Goal: Find specific page/section: Find specific page/section

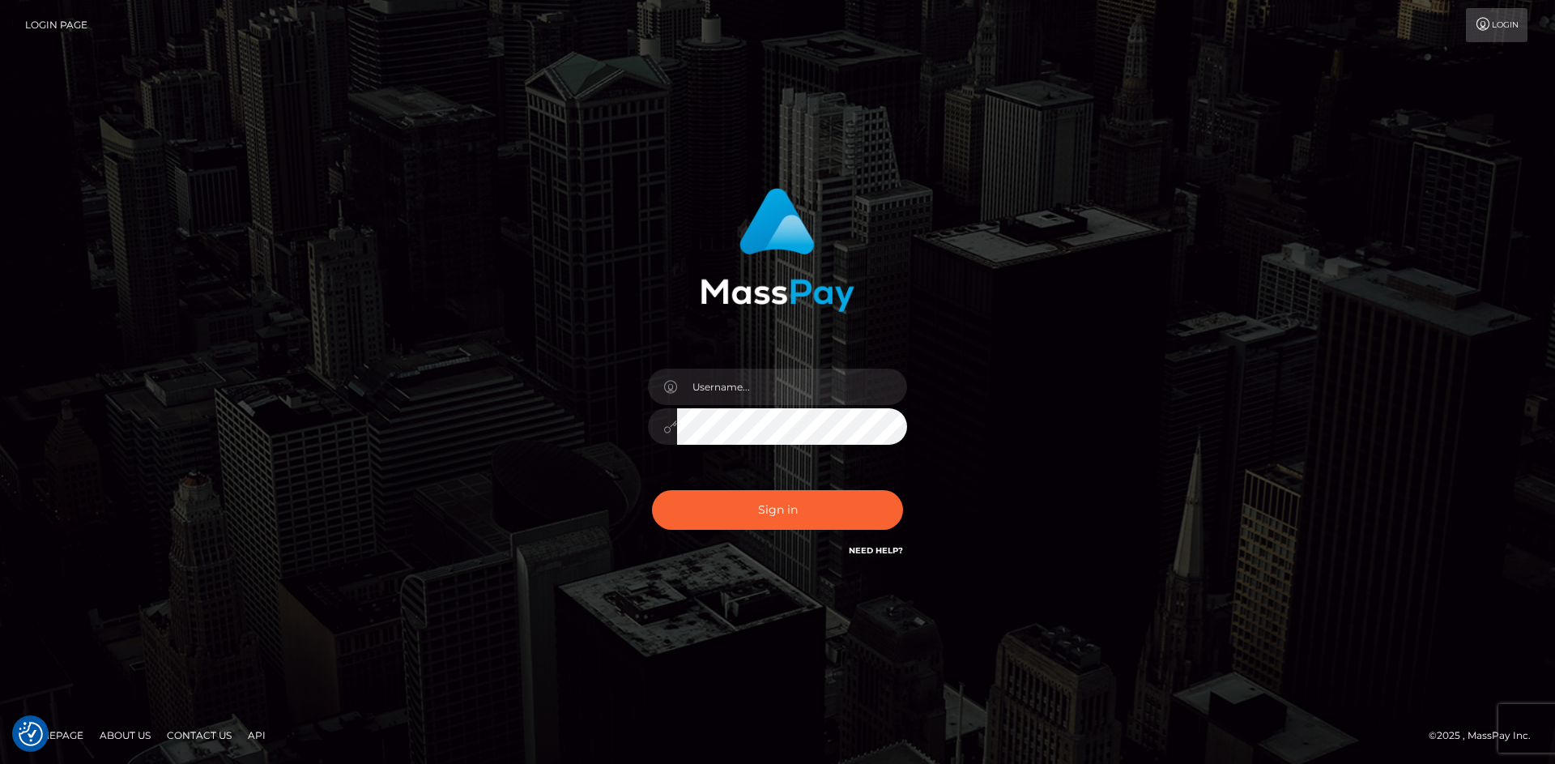
checkbox input "true"
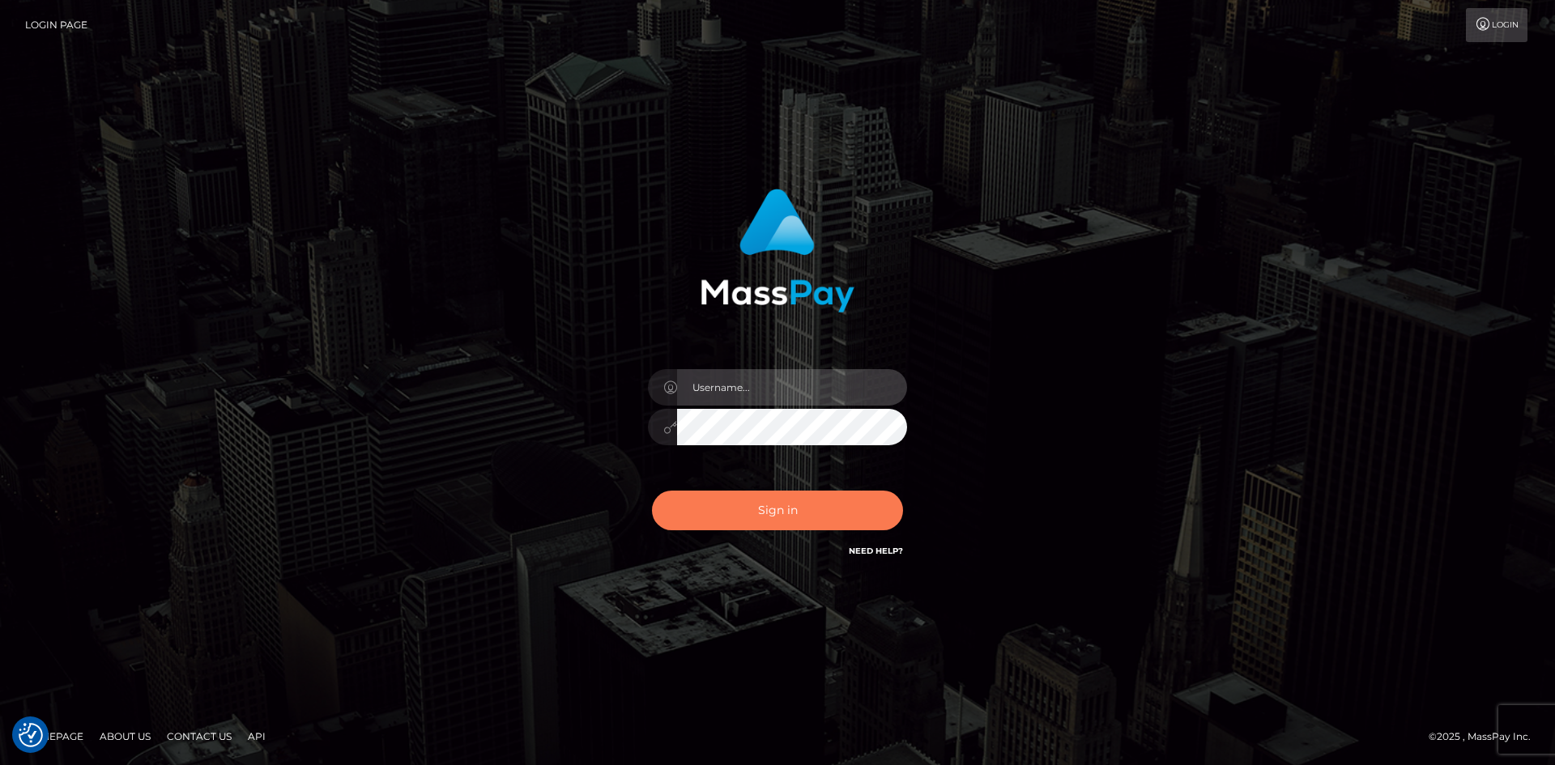
type input "hello.feetfinder"
click at [793, 517] on button "Sign in" at bounding box center [777, 511] width 251 height 40
type input "hello.feetfinder"
click at [778, 514] on button "Sign in" at bounding box center [777, 511] width 251 height 40
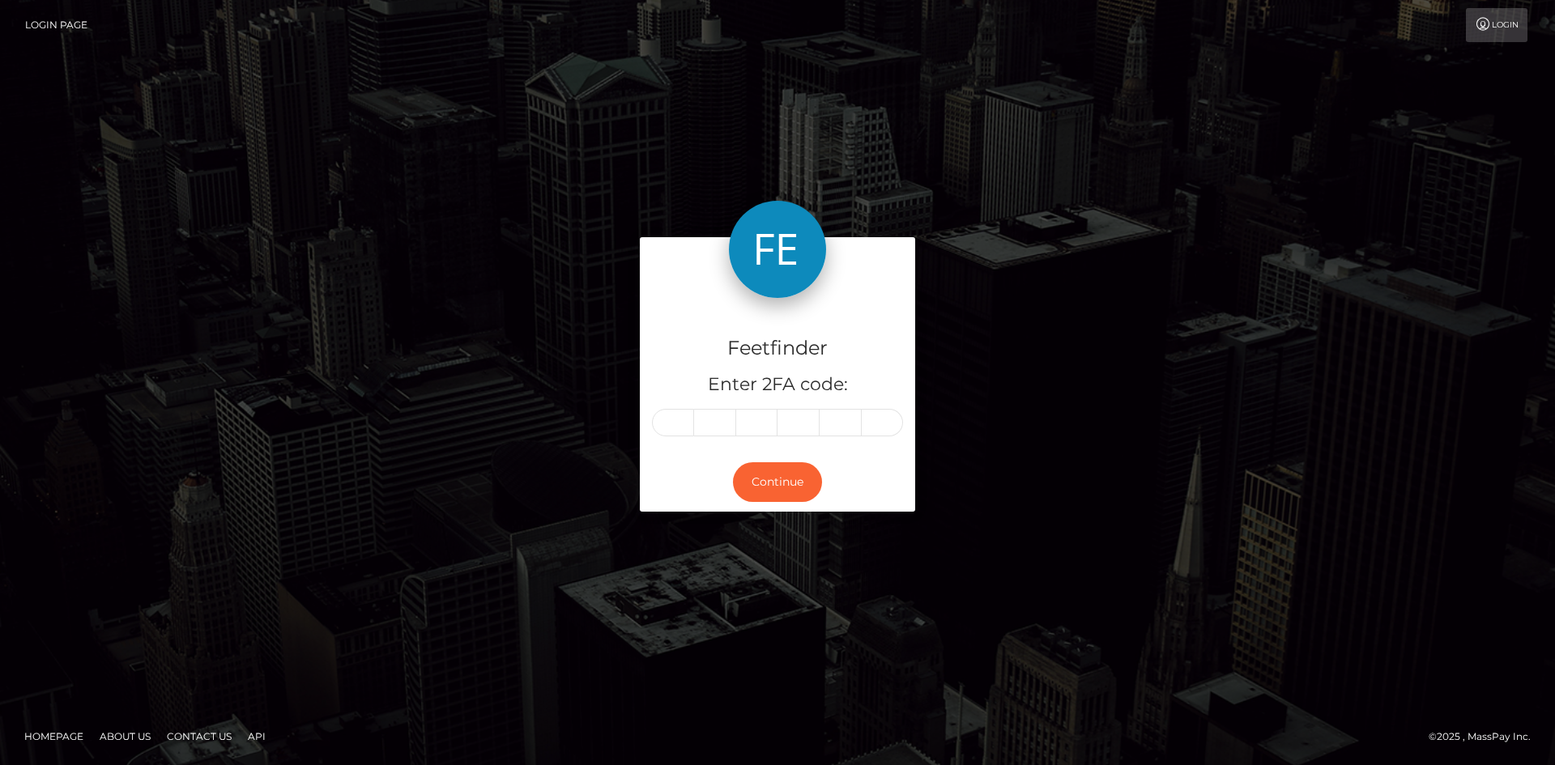
click at [690, 428] on input "text" at bounding box center [673, 423] width 42 height 28
type input "3"
type input "9"
type input "3"
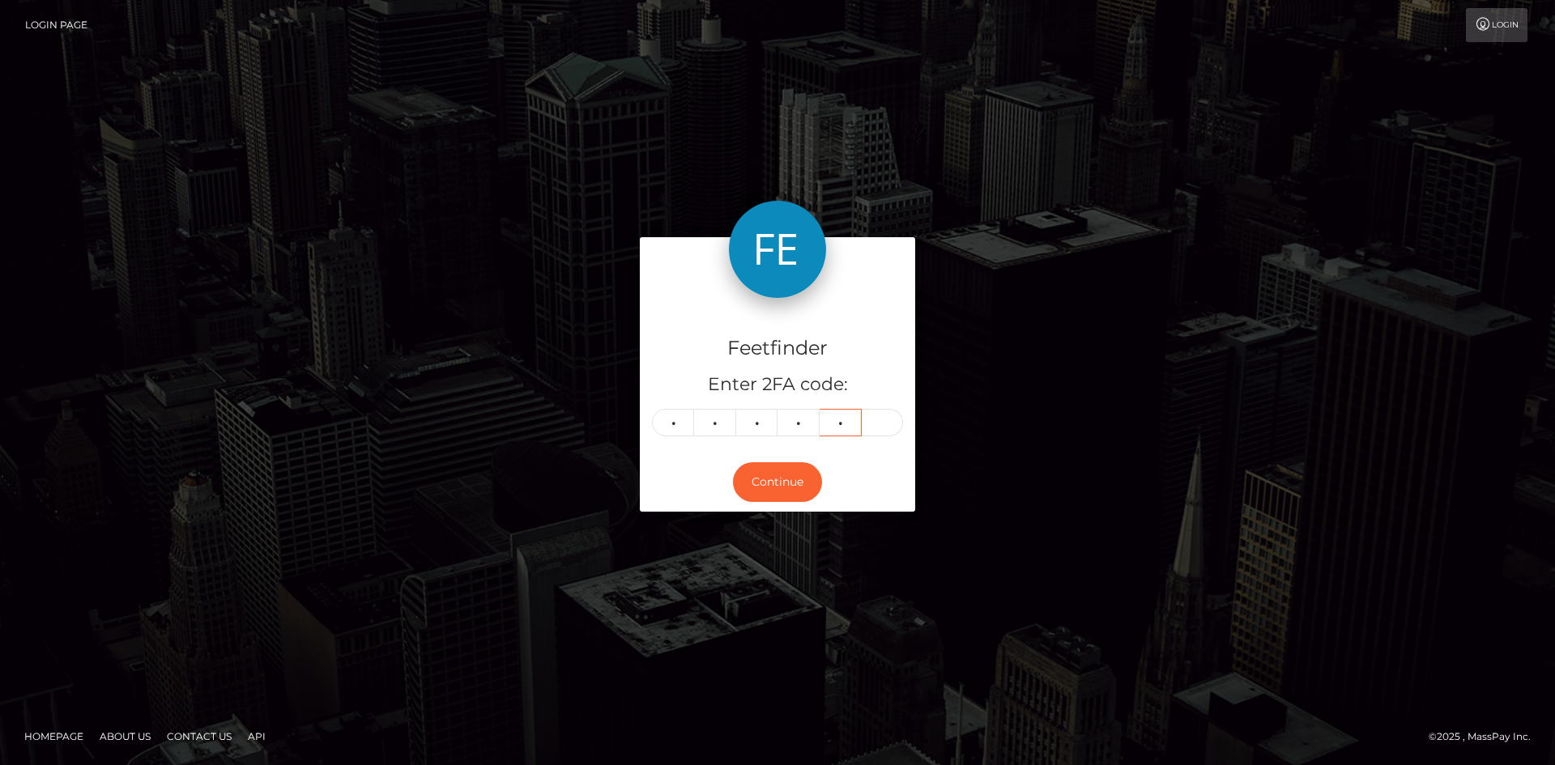
type input "3"
type input "7"
click at [780, 483] on button "Continue" at bounding box center [777, 482] width 89 height 40
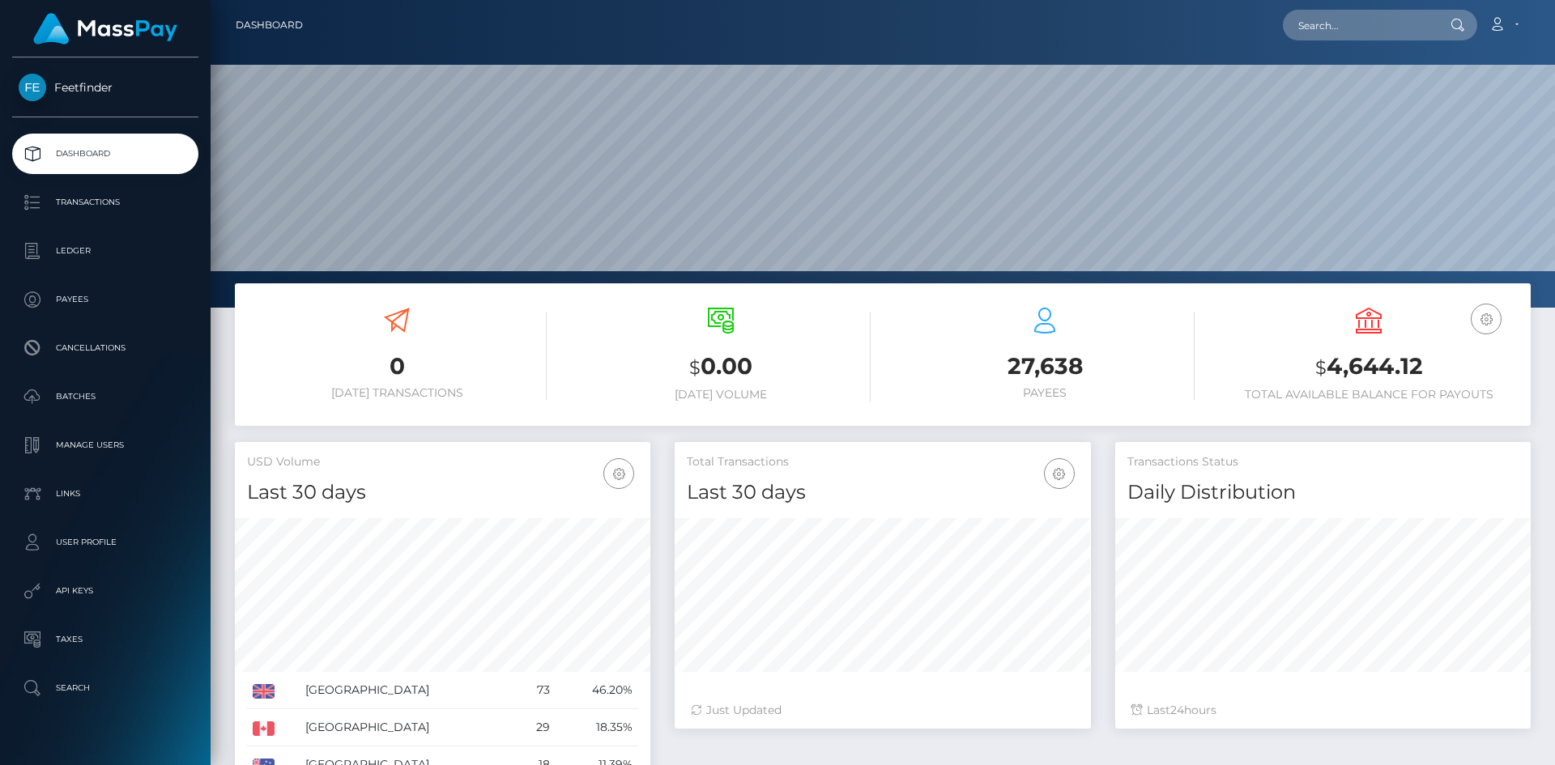
scroll to position [308, 1344]
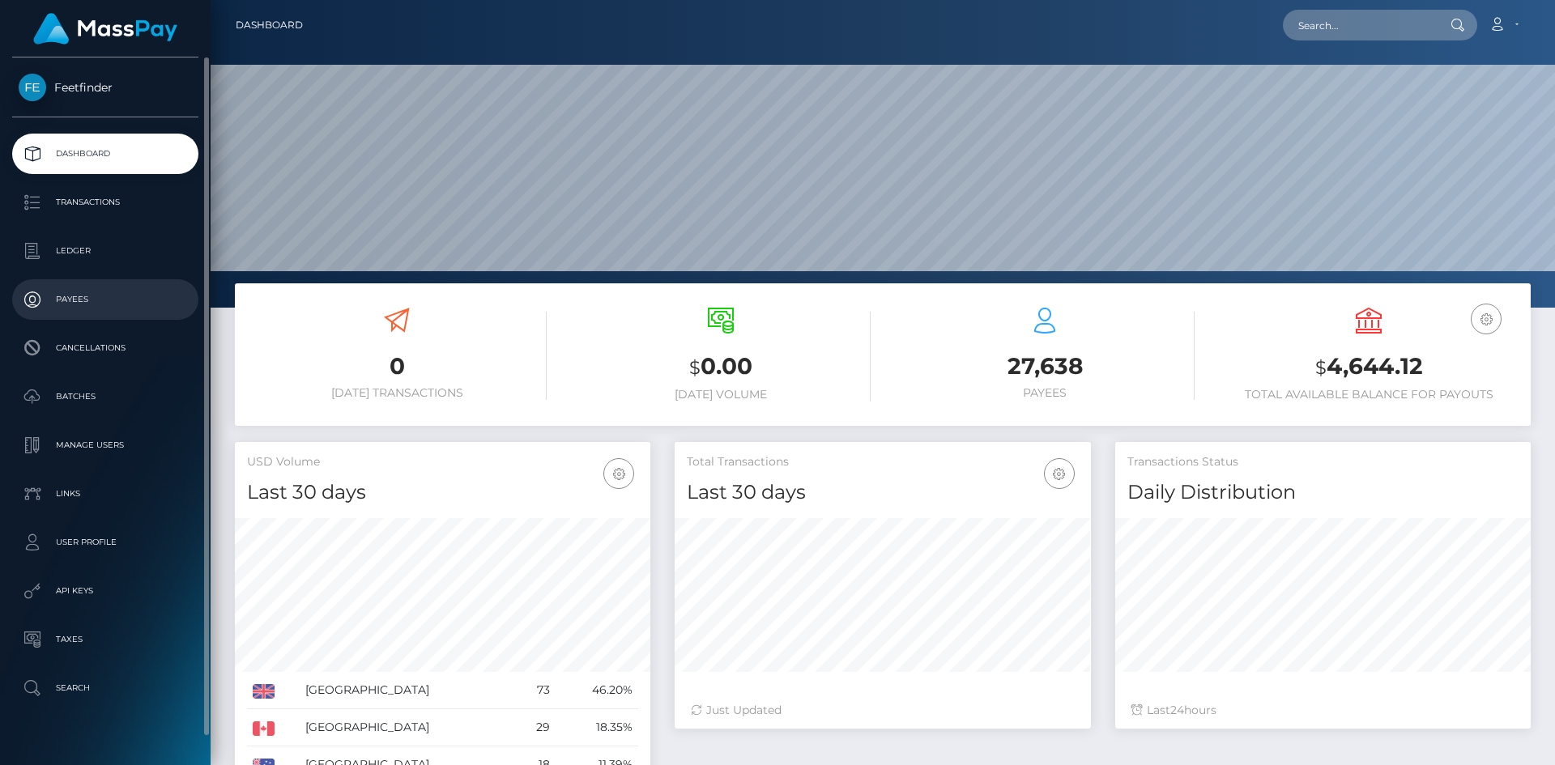
click at [74, 306] on p "Payees" at bounding box center [105, 299] width 173 height 24
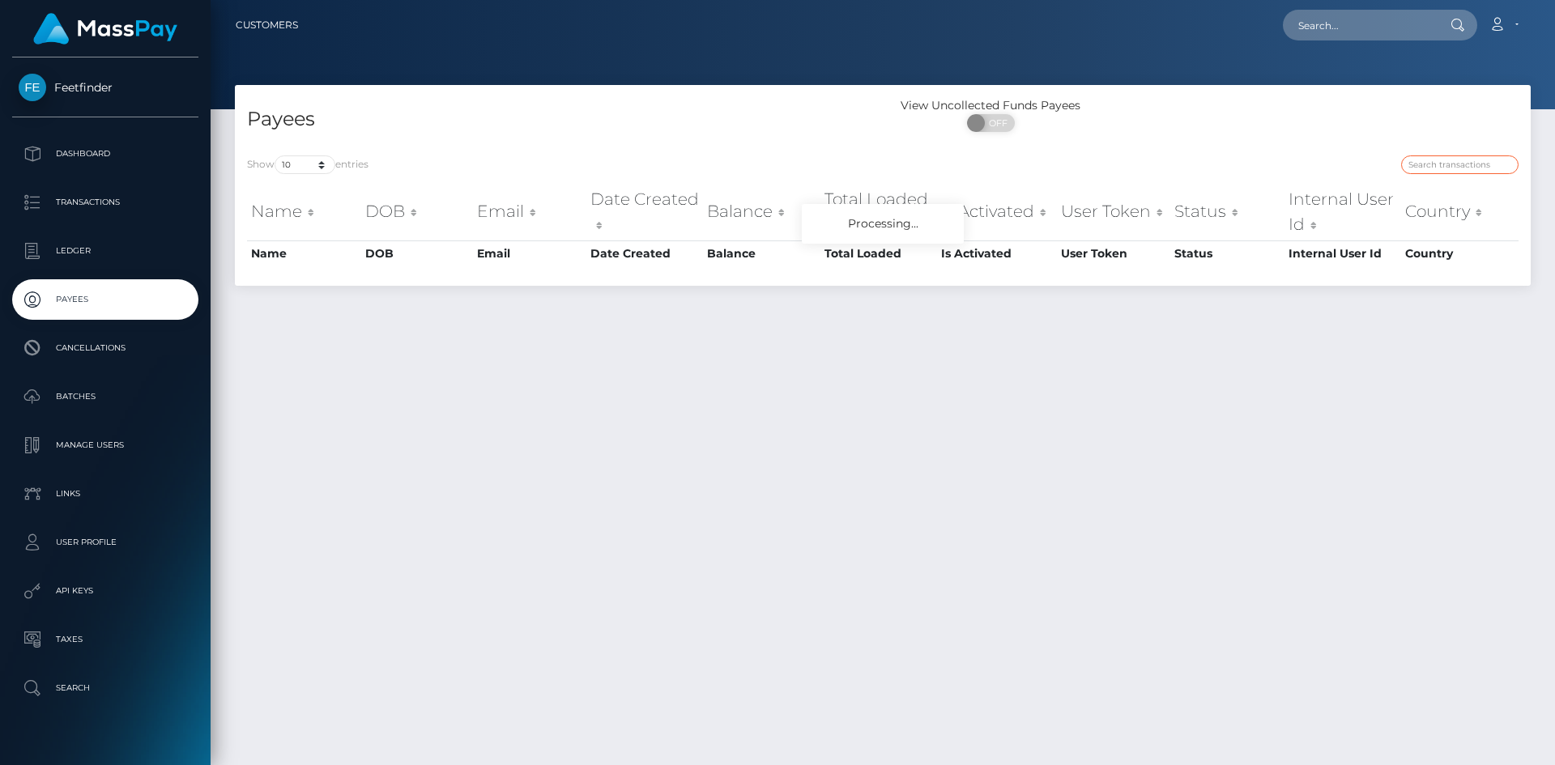
click at [1425, 160] on input "search" at bounding box center [1459, 164] width 117 height 19
paste input "18dce6e4-88cc-11f0-8023-0266f44cc279"
type input "18dce6e4-88cc-11f0-8023-0266f44cc279"
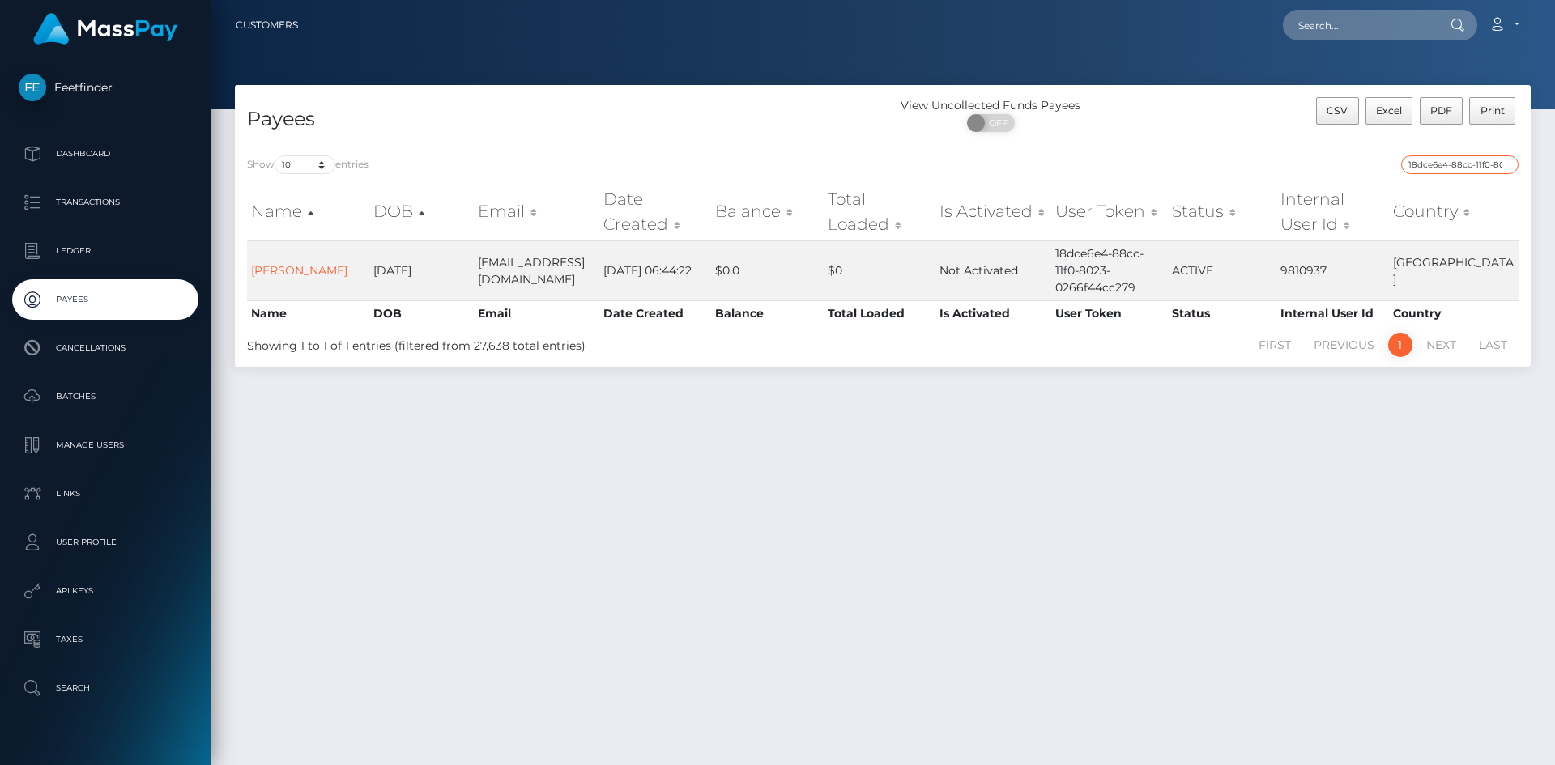
click at [1461, 165] on input "18dce6e4-88cc-11f0-8023-0266f44cc279" at bounding box center [1459, 164] width 117 height 19
drag, startPoint x: 1461, startPoint y: 165, endPoint x: 1447, endPoint y: 170, distance: 15.4
click at [1461, 166] on input "18dce6e4-88cc-11f0-8023-0266f44cc279" at bounding box center [1459, 164] width 117 height 19
paste input "054f1b40-89bb-11f0-8023-0266f44cc279"
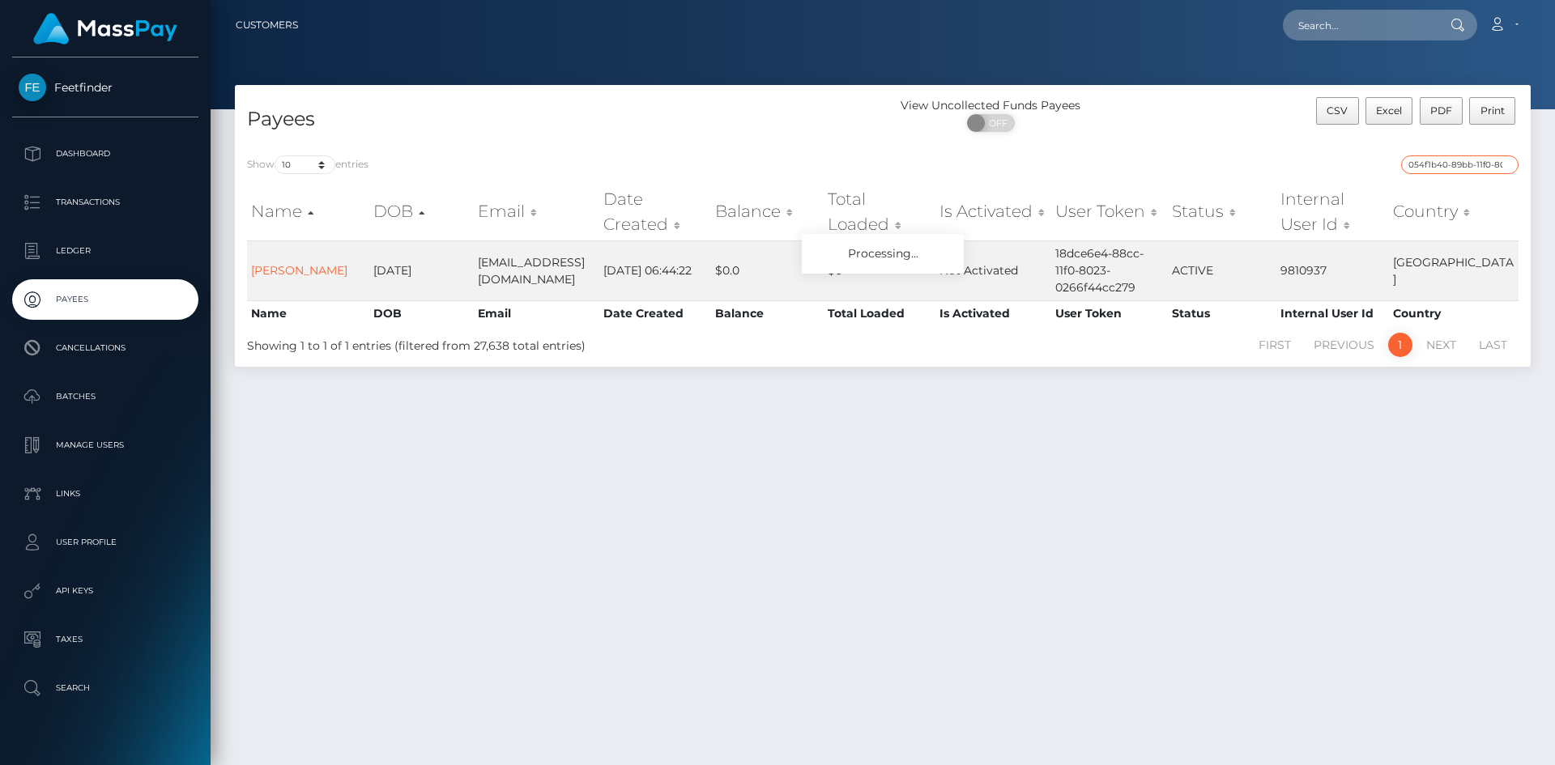
scroll to position [0, 73]
type input "054f1b40-89bb-11f0-8023-0266f44cc279"
click at [1465, 164] on input "054f1b40-89bb-11f0-8023-0266f44cc279" at bounding box center [1459, 164] width 117 height 19
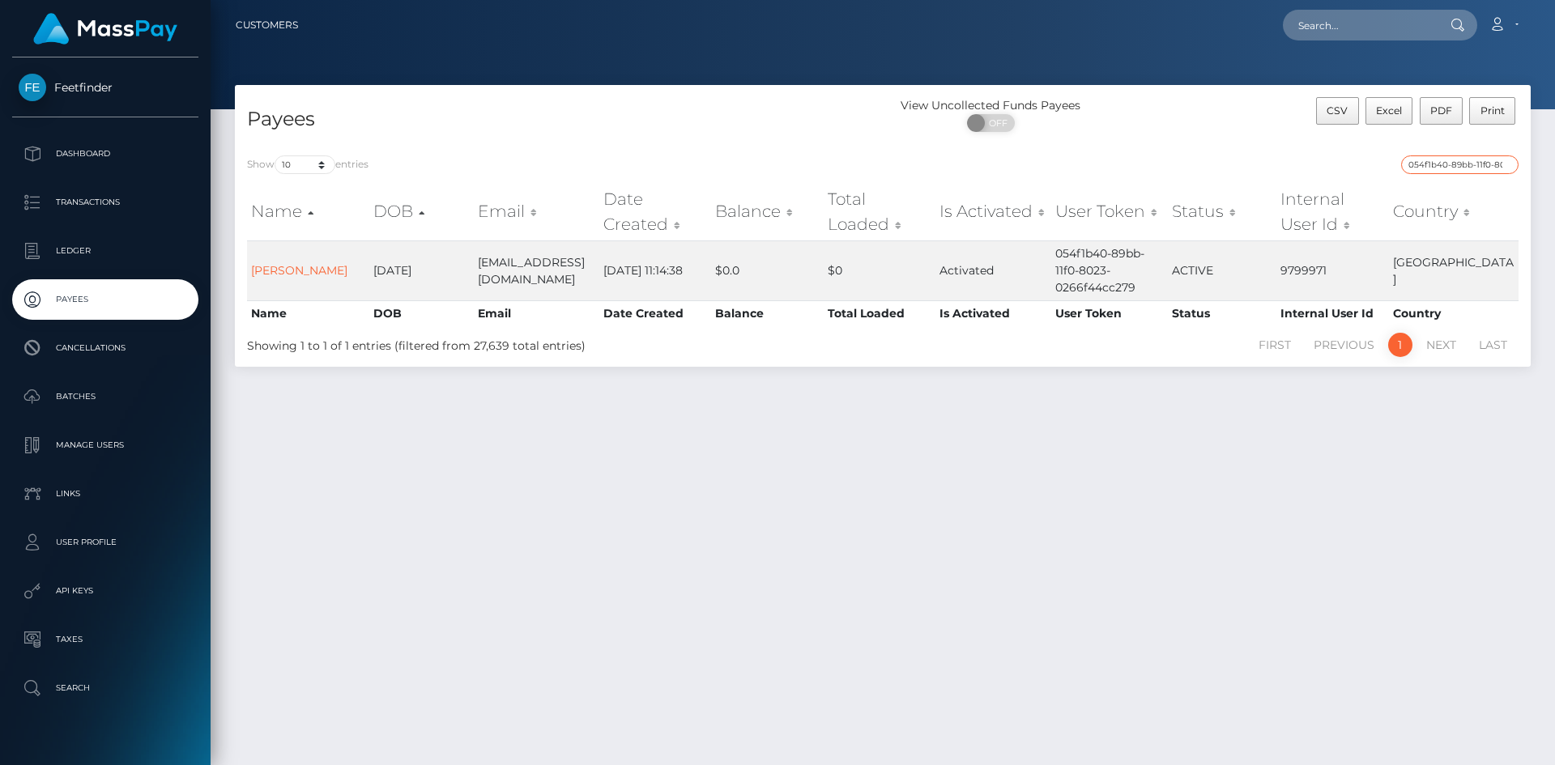
click at [1465, 164] on input "054f1b40-89bb-11f0-8023-0266f44cc279" at bounding box center [1459, 164] width 117 height 19
paste input "71e9c718-8ac0-11f0-bd85-0694aced620b"
type input "71e9c718-8ac0-11f0-bd85-0694aced620b"
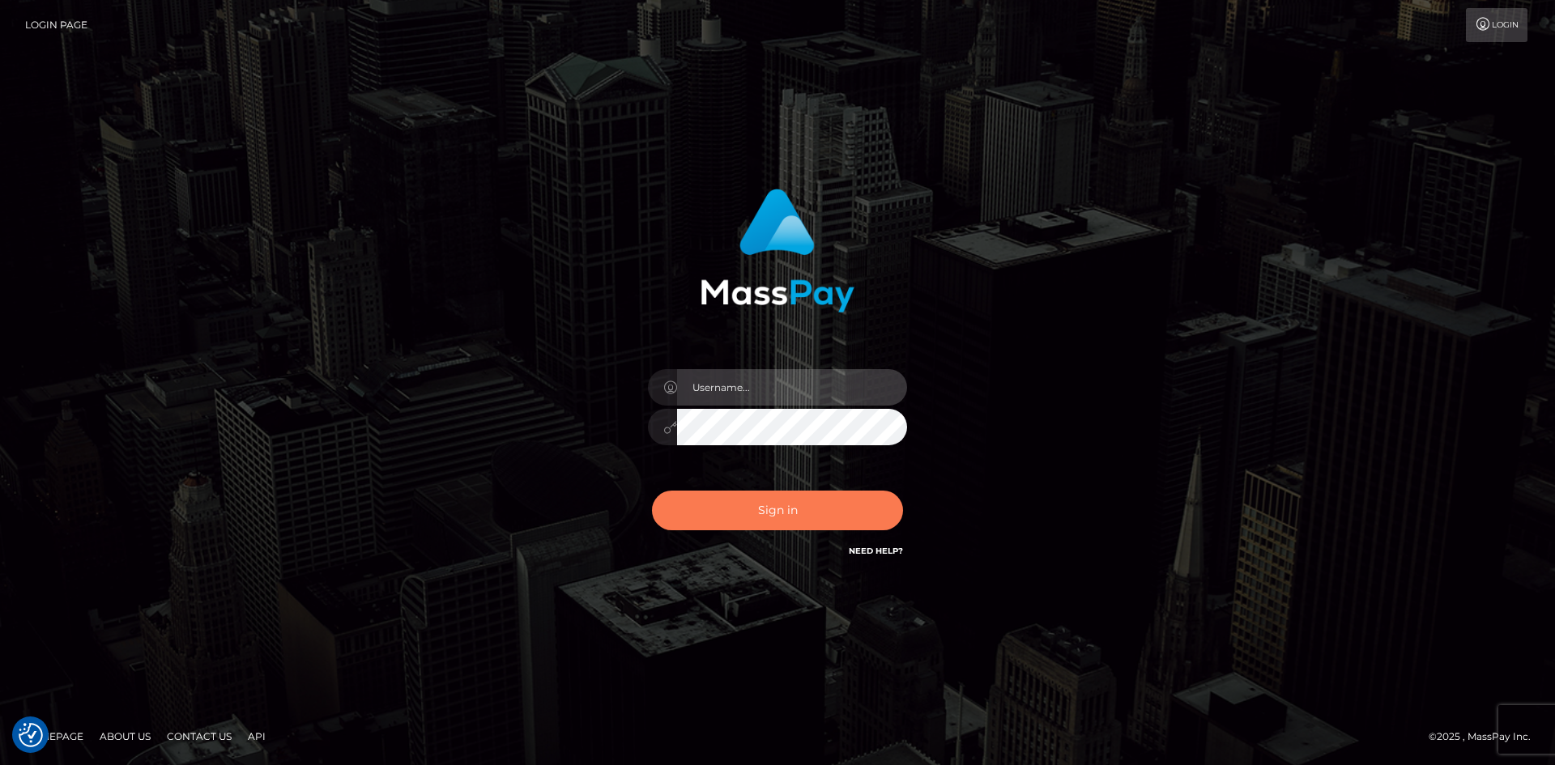
type input "hello.feetfinder"
click at [773, 523] on button "Sign in" at bounding box center [777, 511] width 251 height 40
type input "hello.feetfinder"
click at [770, 517] on button "Sign in" at bounding box center [777, 511] width 251 height 40
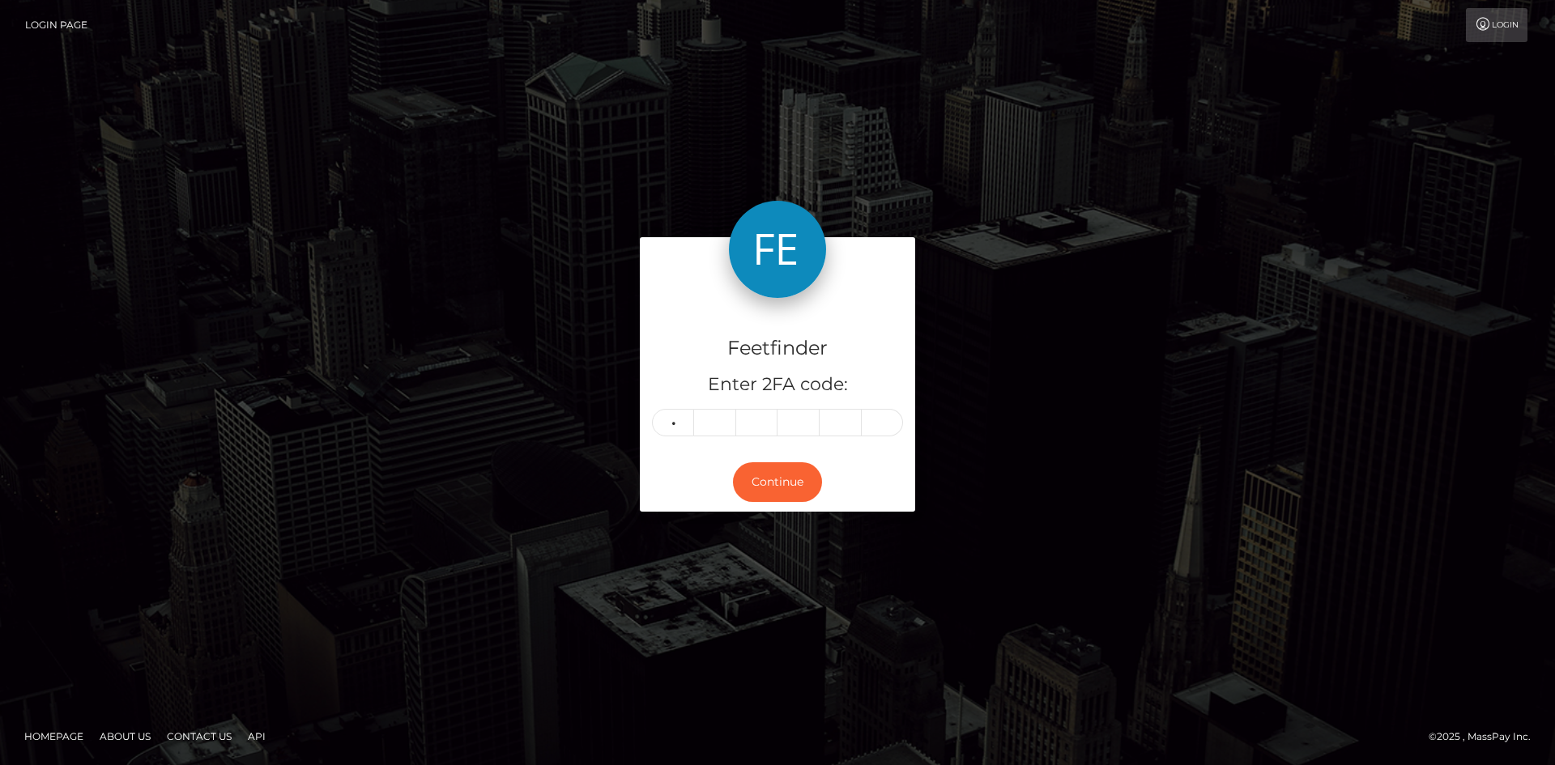
type input "3"
type input "0"
type input "3"
type input "1"
type input "3"
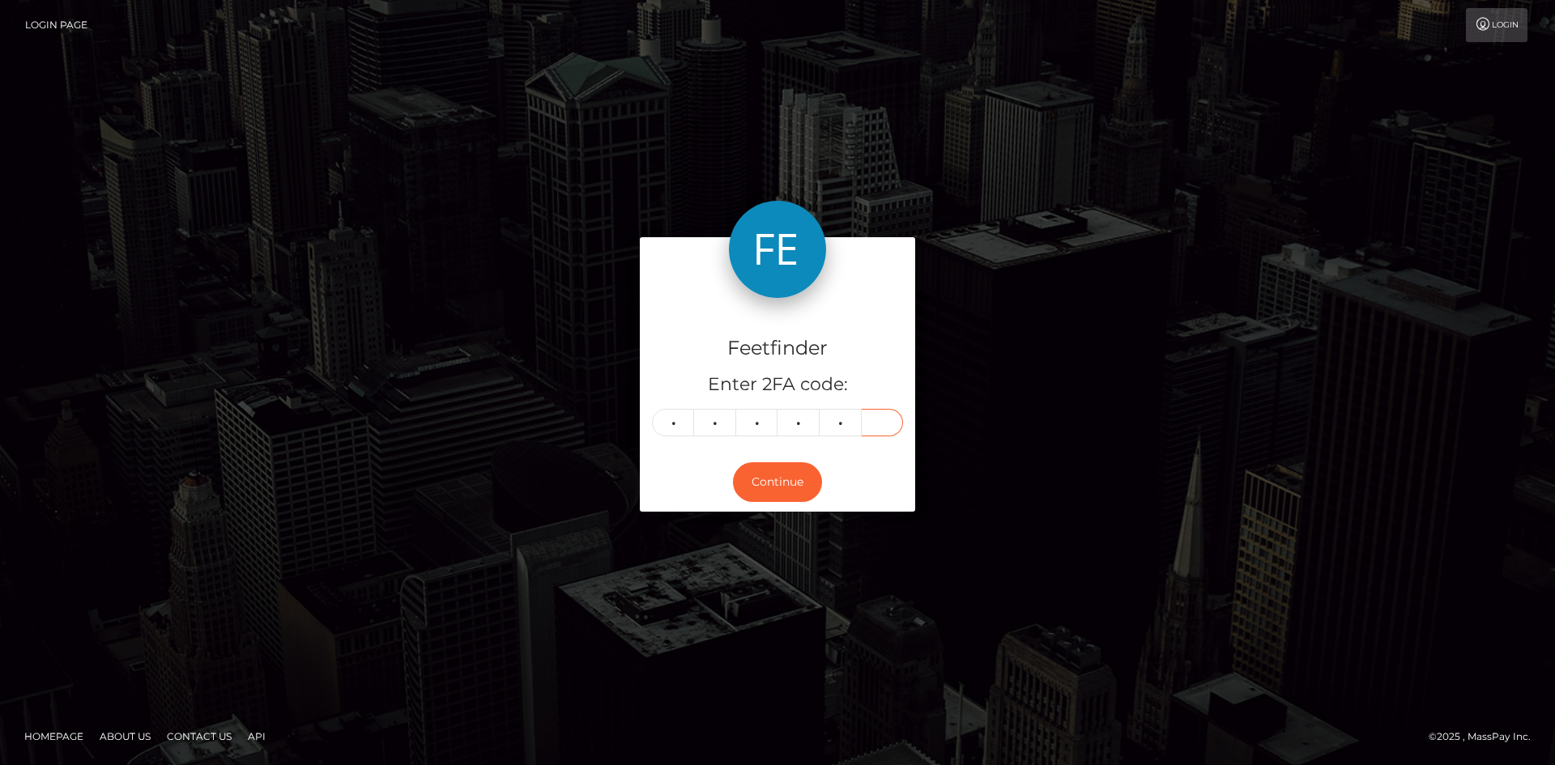
type input "4"
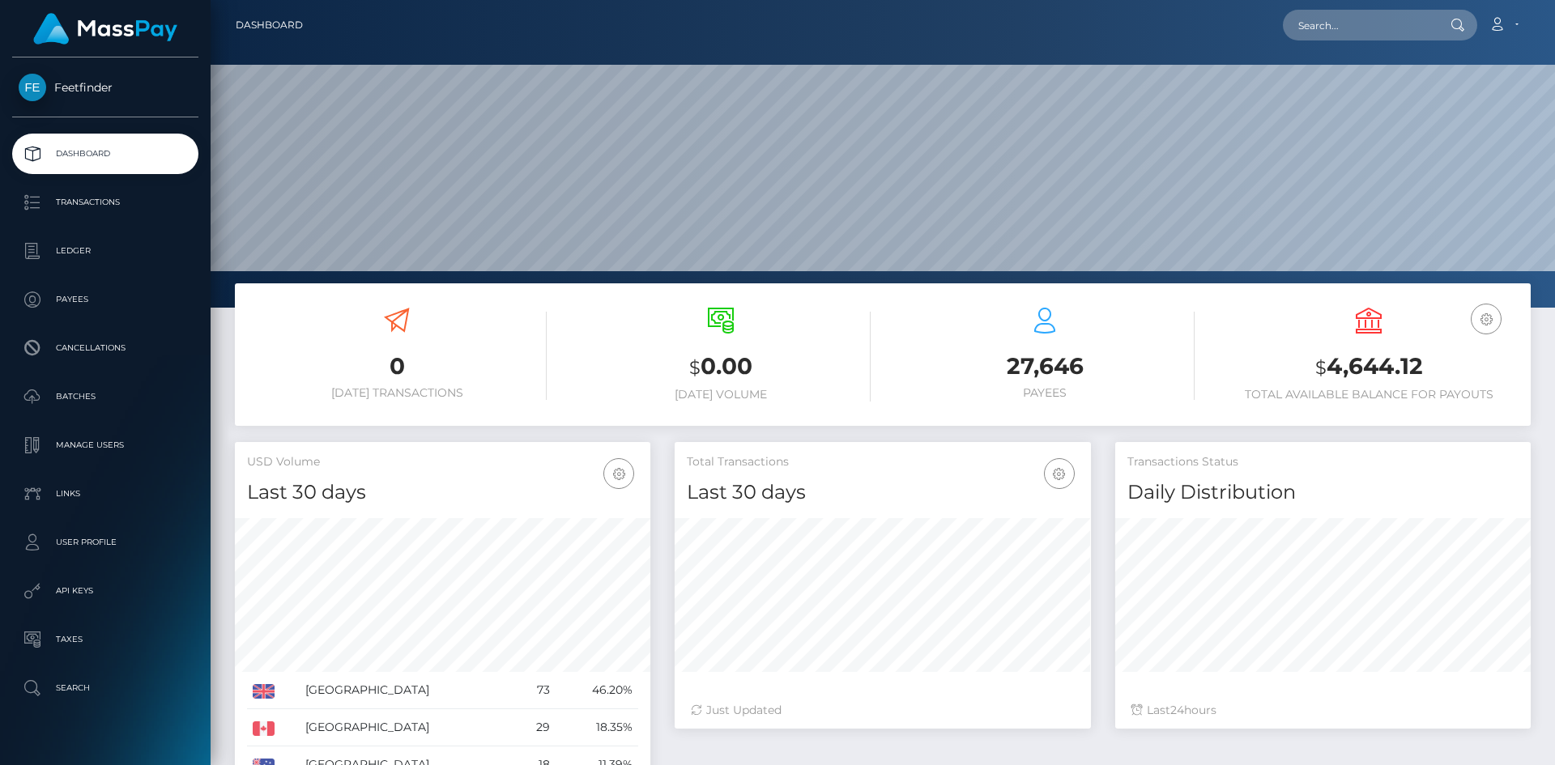
scroll to position [287, 416]
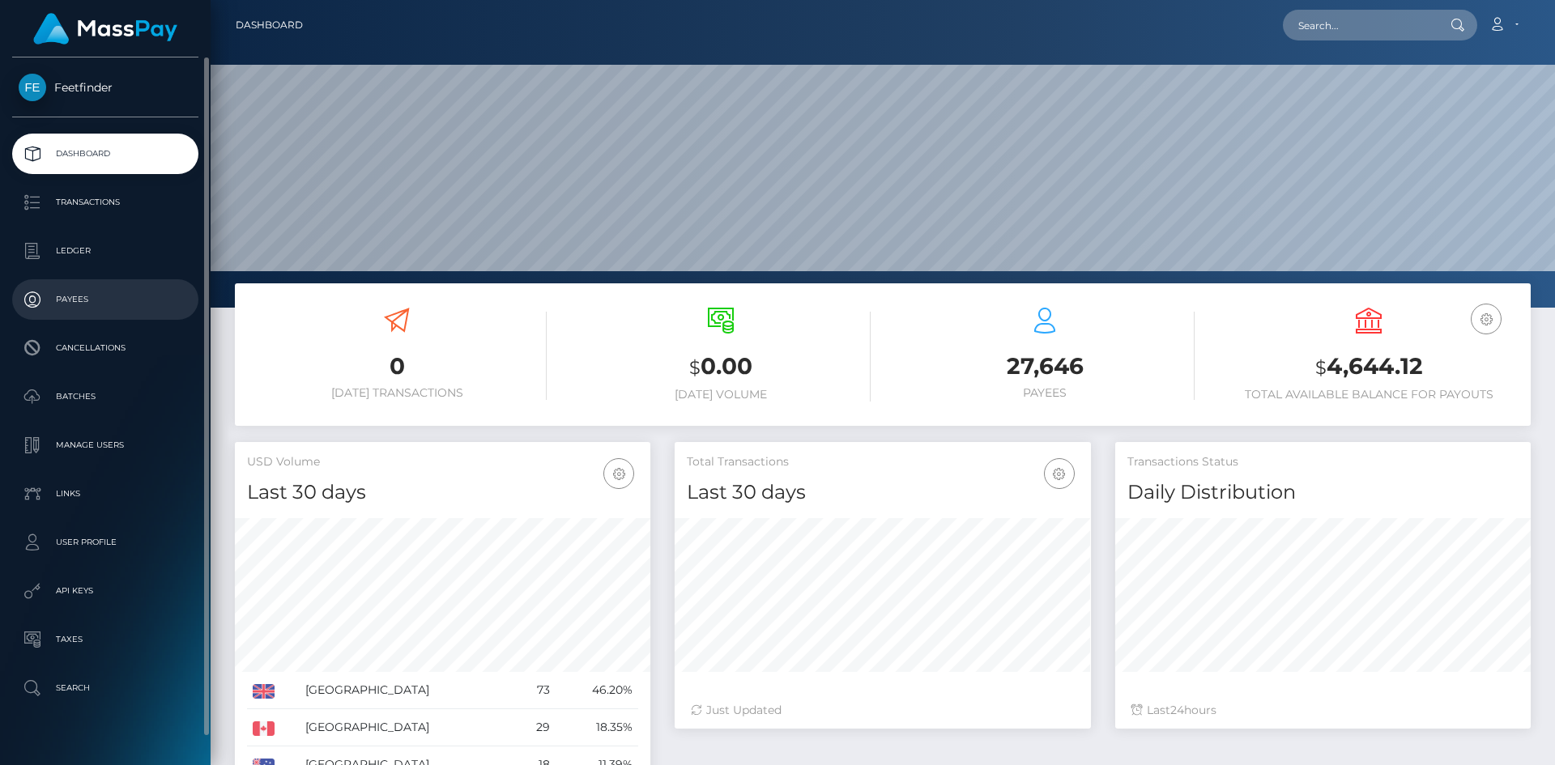
click at [99, 286] on link "Payees" at bounding box center [105, 299] width 186 height 40
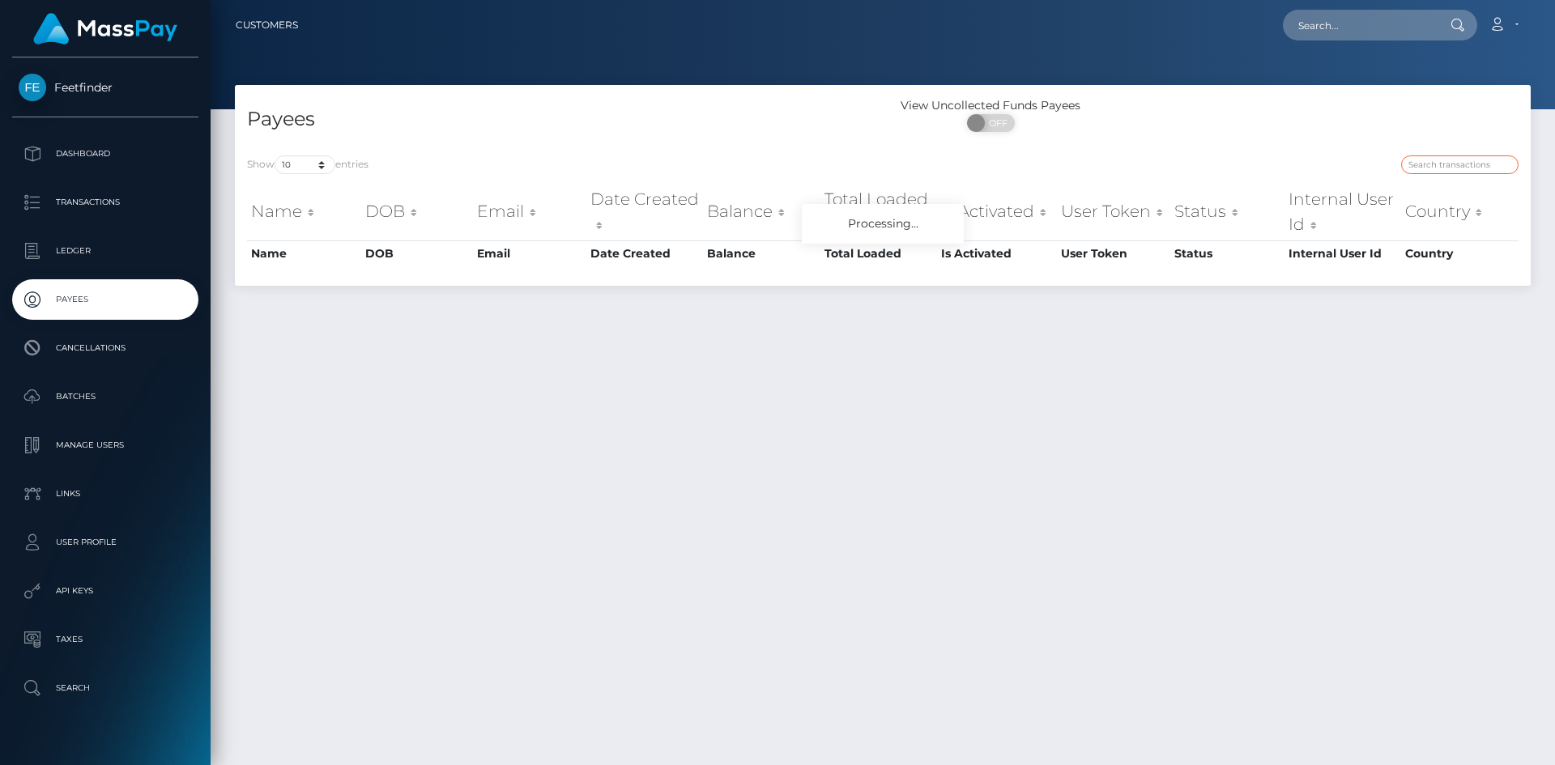
click at [1436, 167] on input "search" at bounding box center [1459, 164] width 117 height 19
paste input "bc2c7879-7b36-11f0-8023-0266f44cc279"
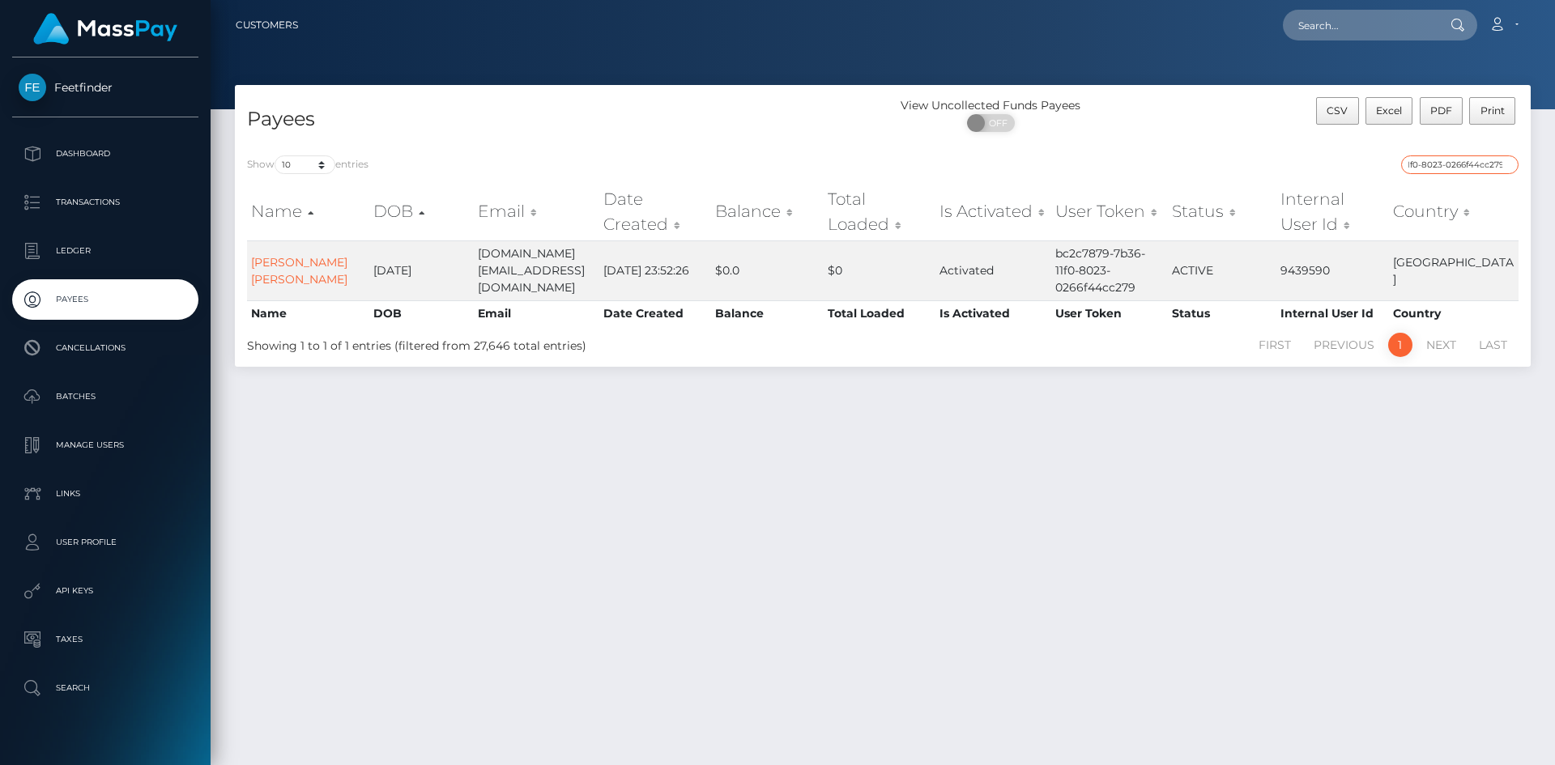
type input "bc2c7879-7b36-11f0-8023-0266f44cc279"
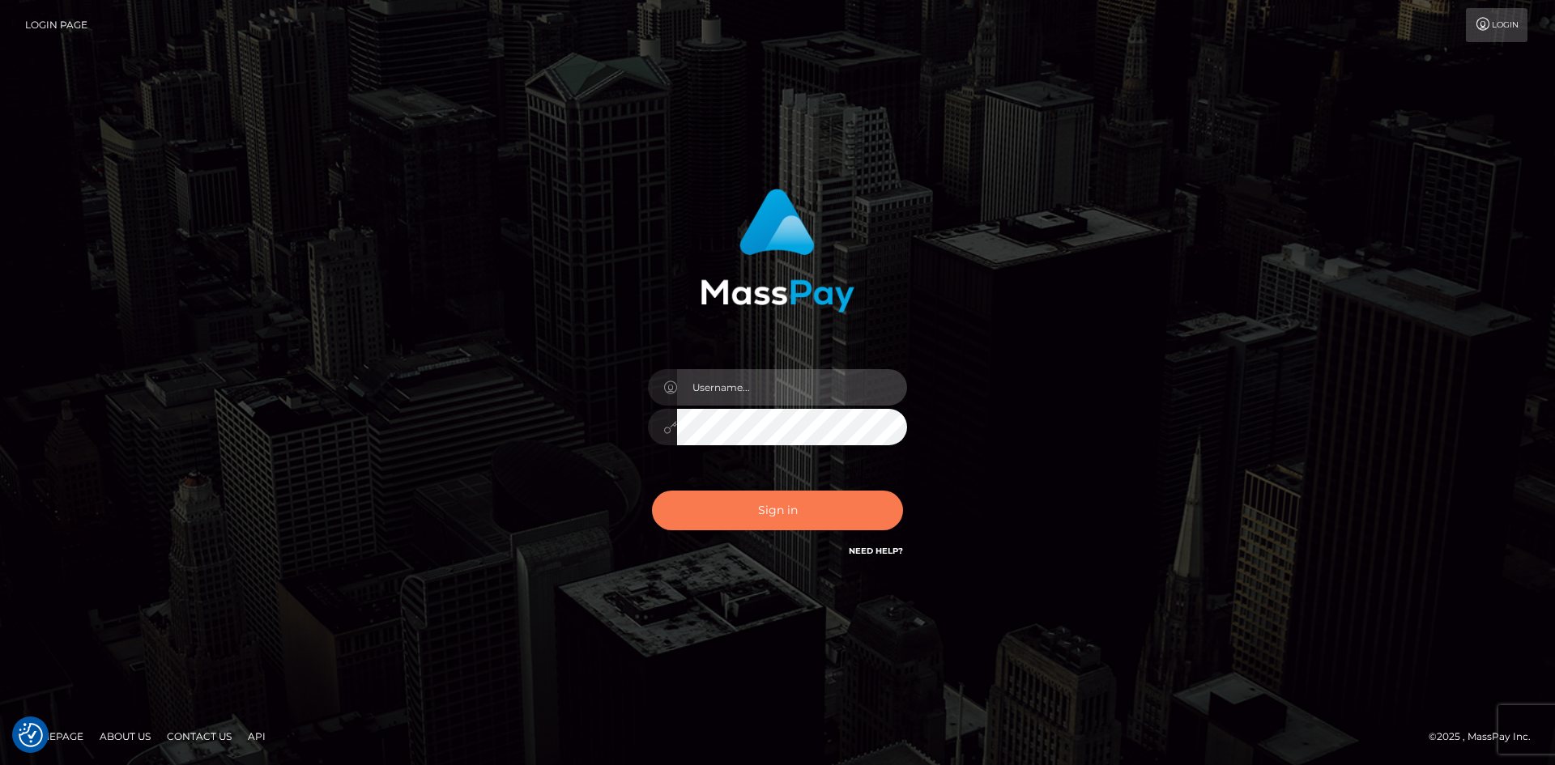
type input "hello.feetfinder"
click at [769, 520] on button "Sign in" at bounding box center [777, 511] width 251 height 40
type input "hello.feetfinder"
click at [764, 506] on button "Sign in" at bounding box center [777, 511] width 251 height 40
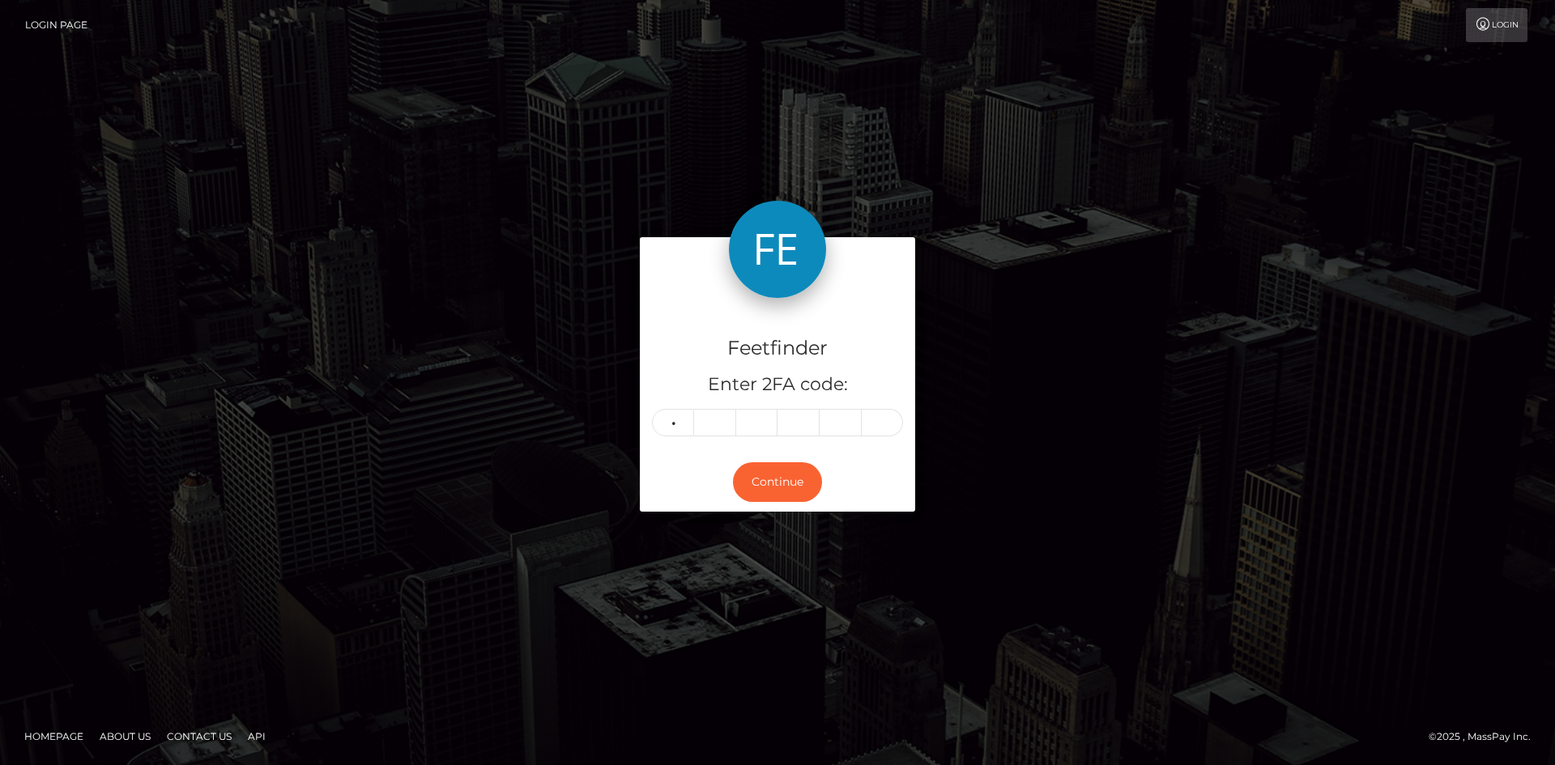
type input "0"
type input "5"
type input "8"
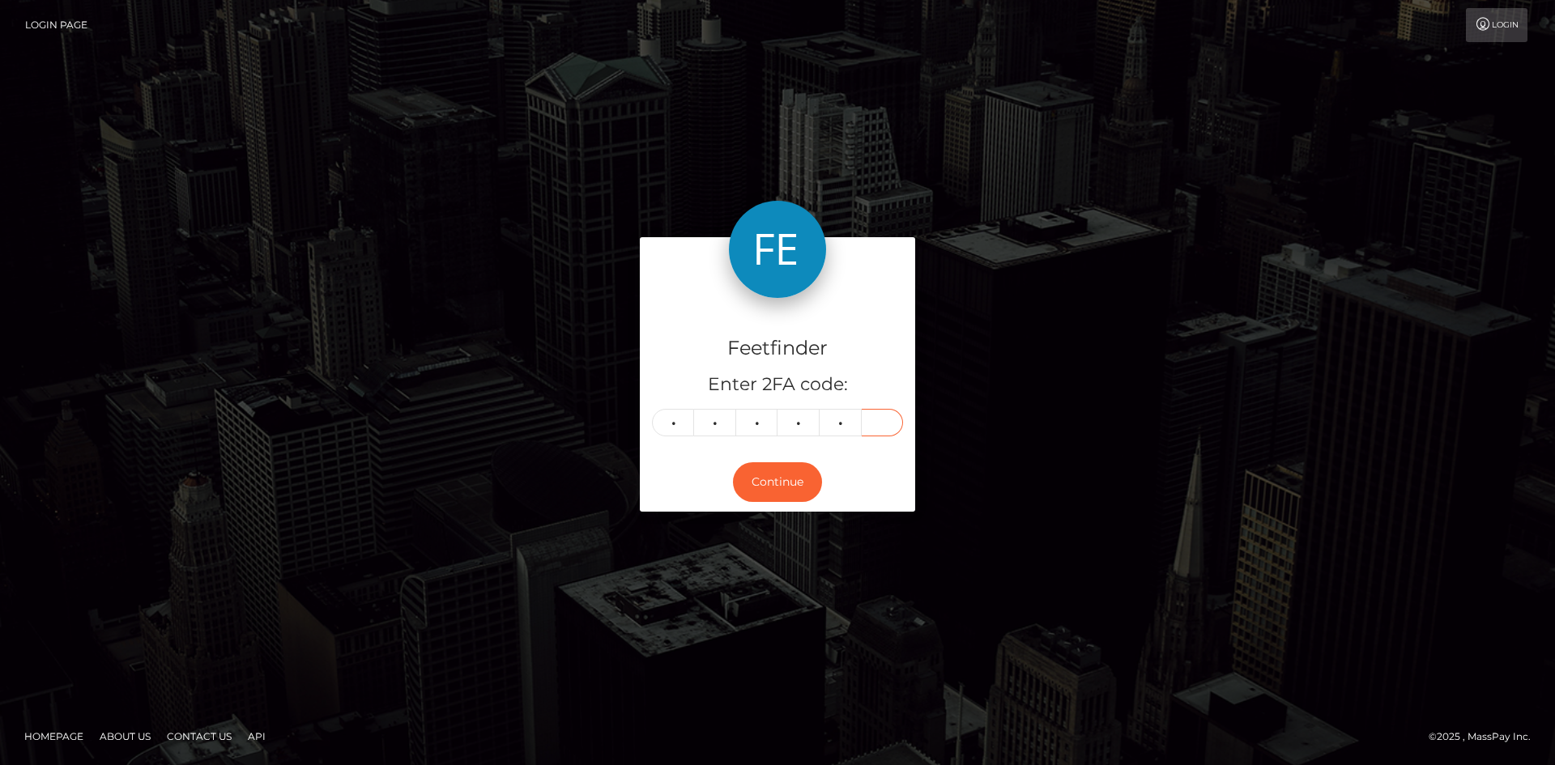
type input "5"
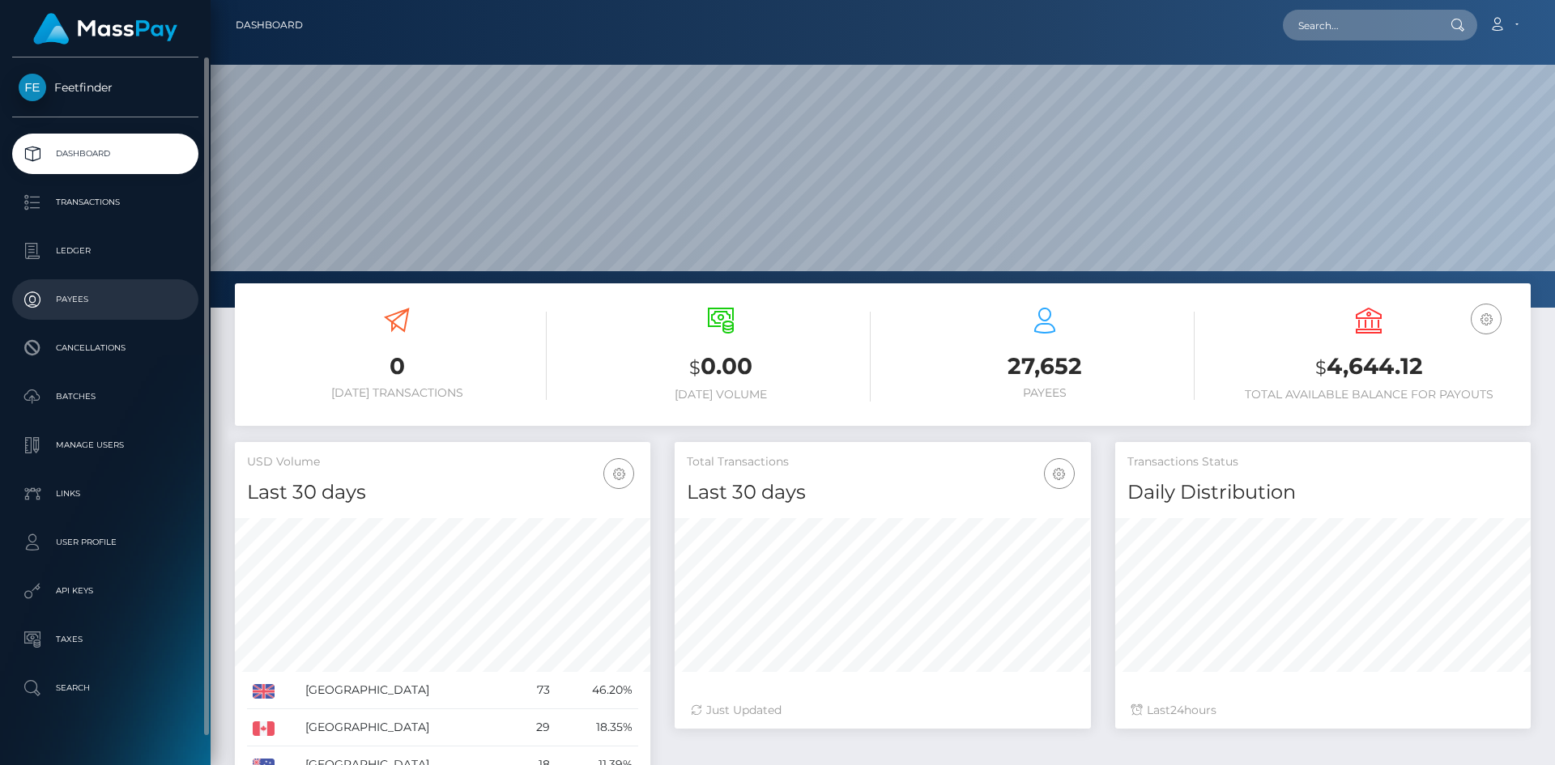
scroll to position [287, 416]
click at [83, 304] on p "Payees" at bounding box center [105, 299] width 173 height 24
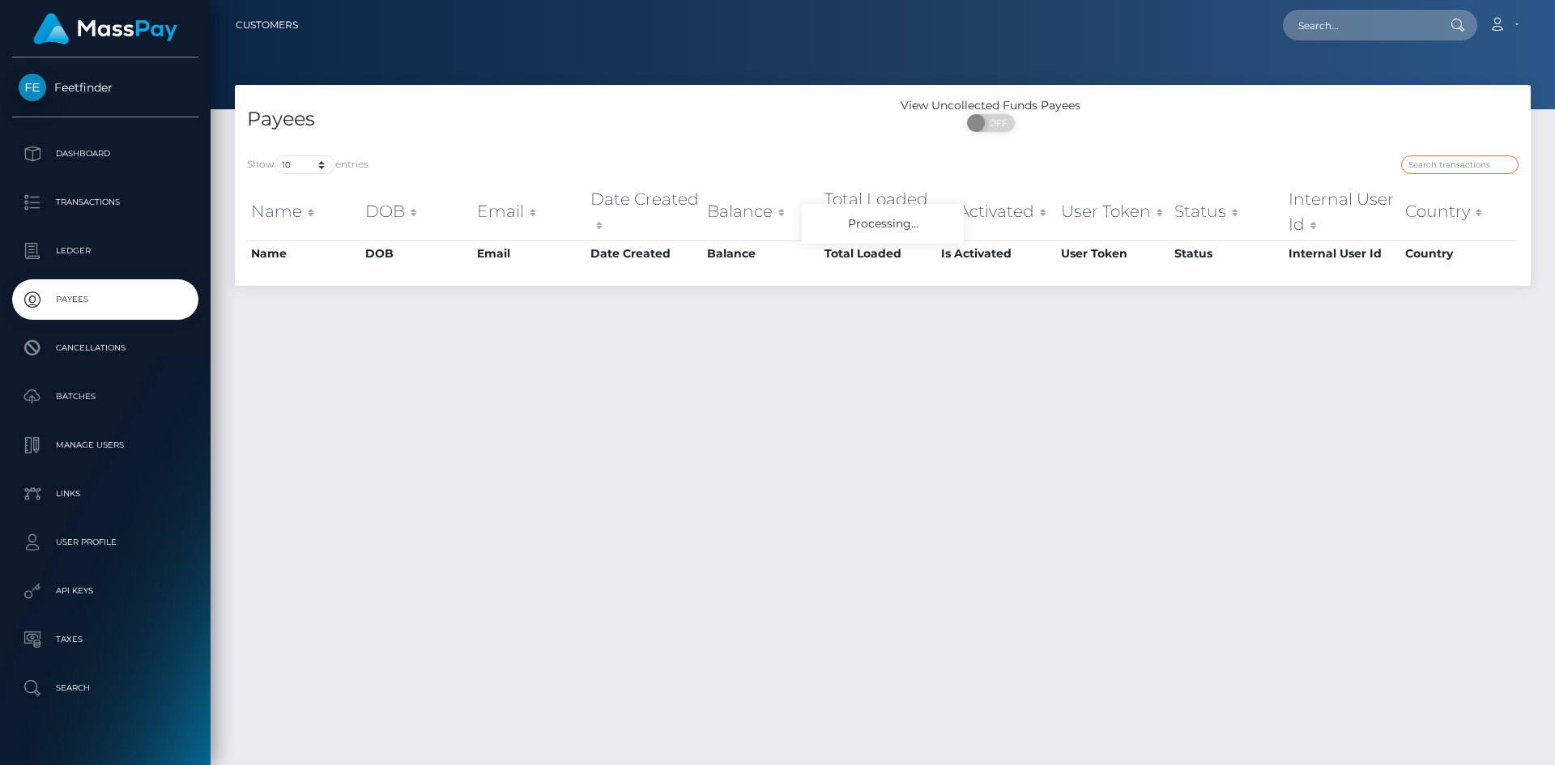
click at [1451, 165] on input "search" at bounding box center [1459, 164] width 117 height 19
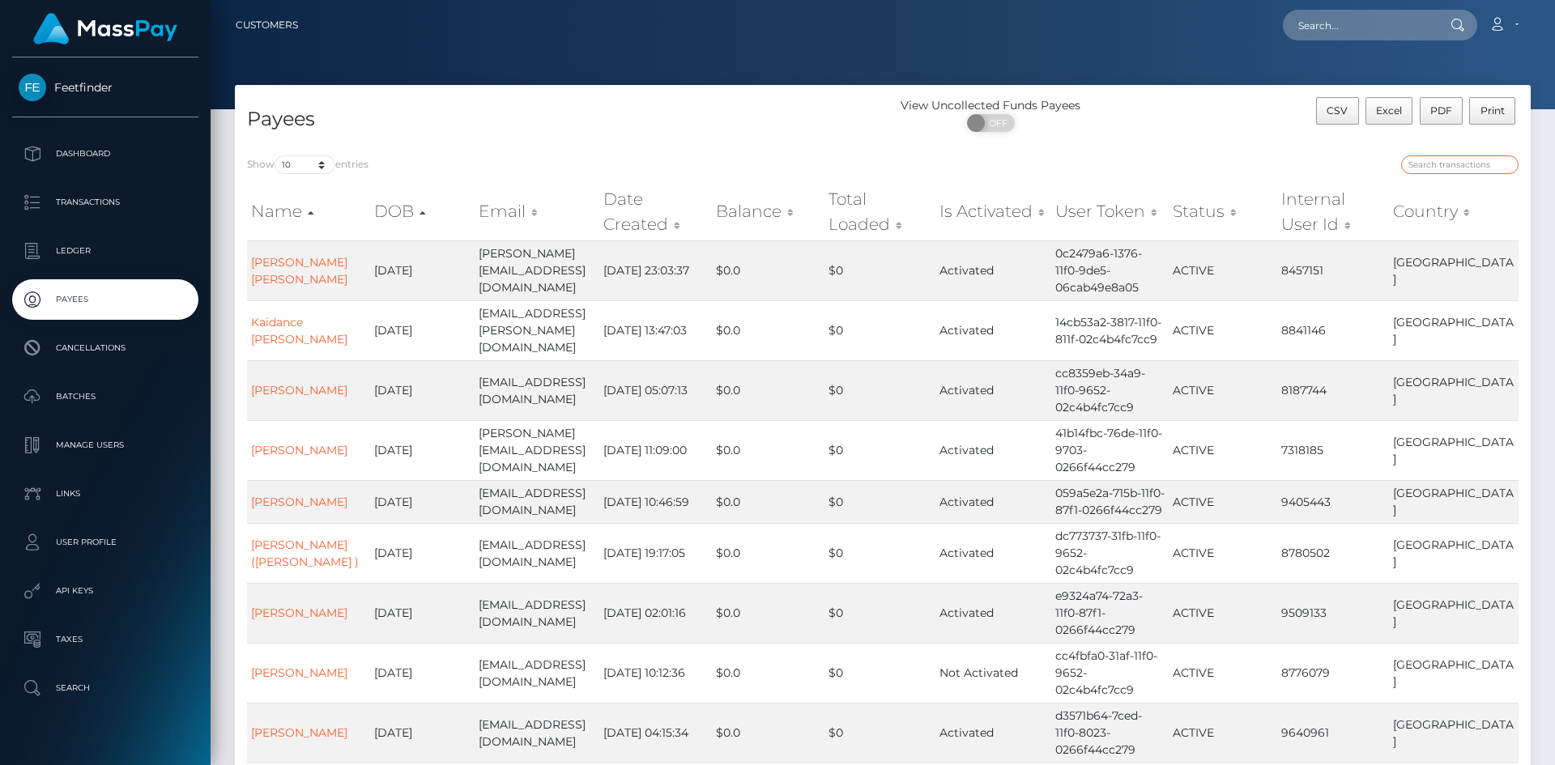
paste input "7658be51-7ec0-11f0-8023-0266f44cc279"
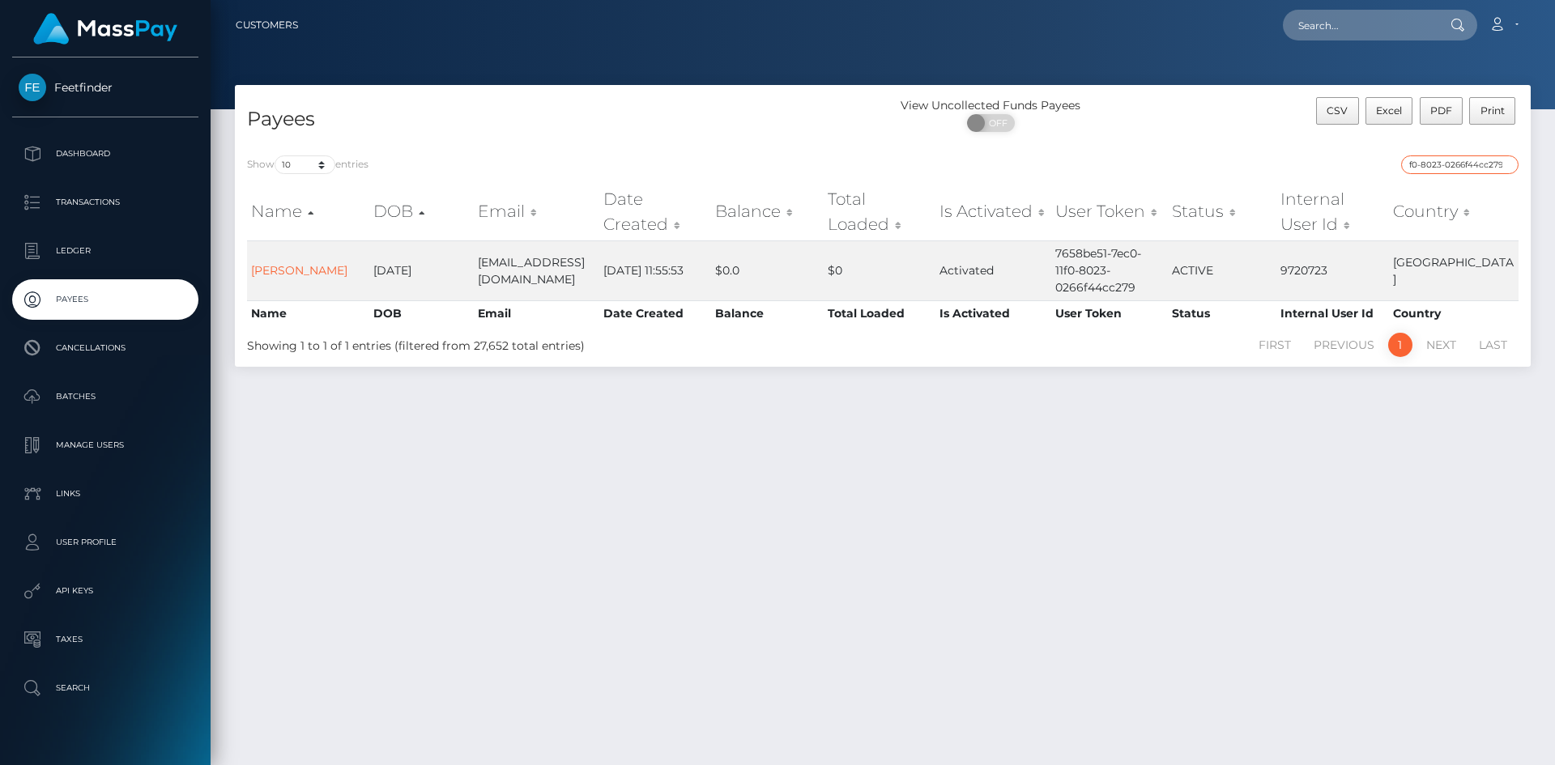
type input "7658be51-7ec0-11f0-8023-0266f44cc279"
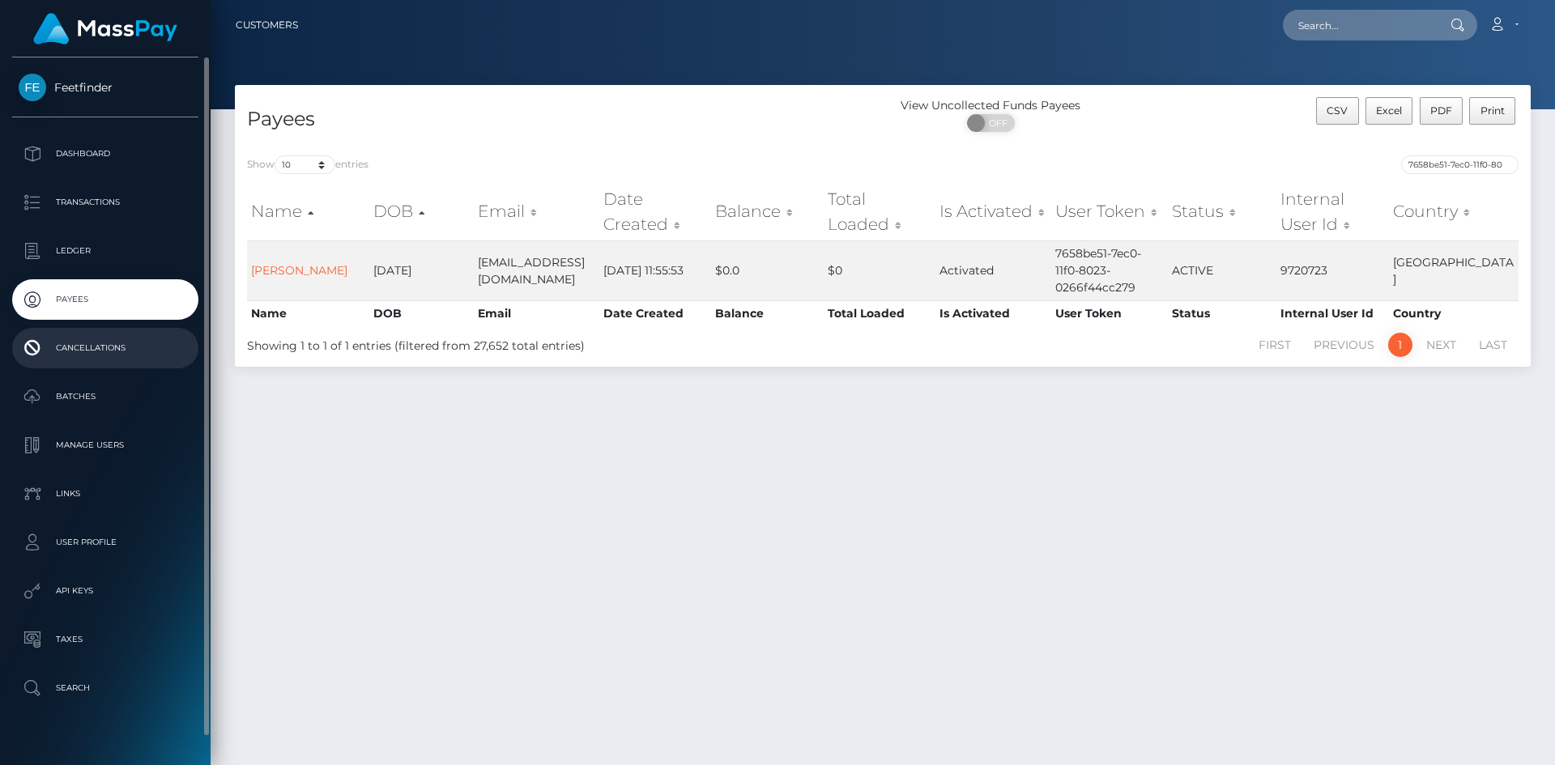
click at [114, 352] on p "Cancellations" at bounding box center [105, 348] width 173 height 24
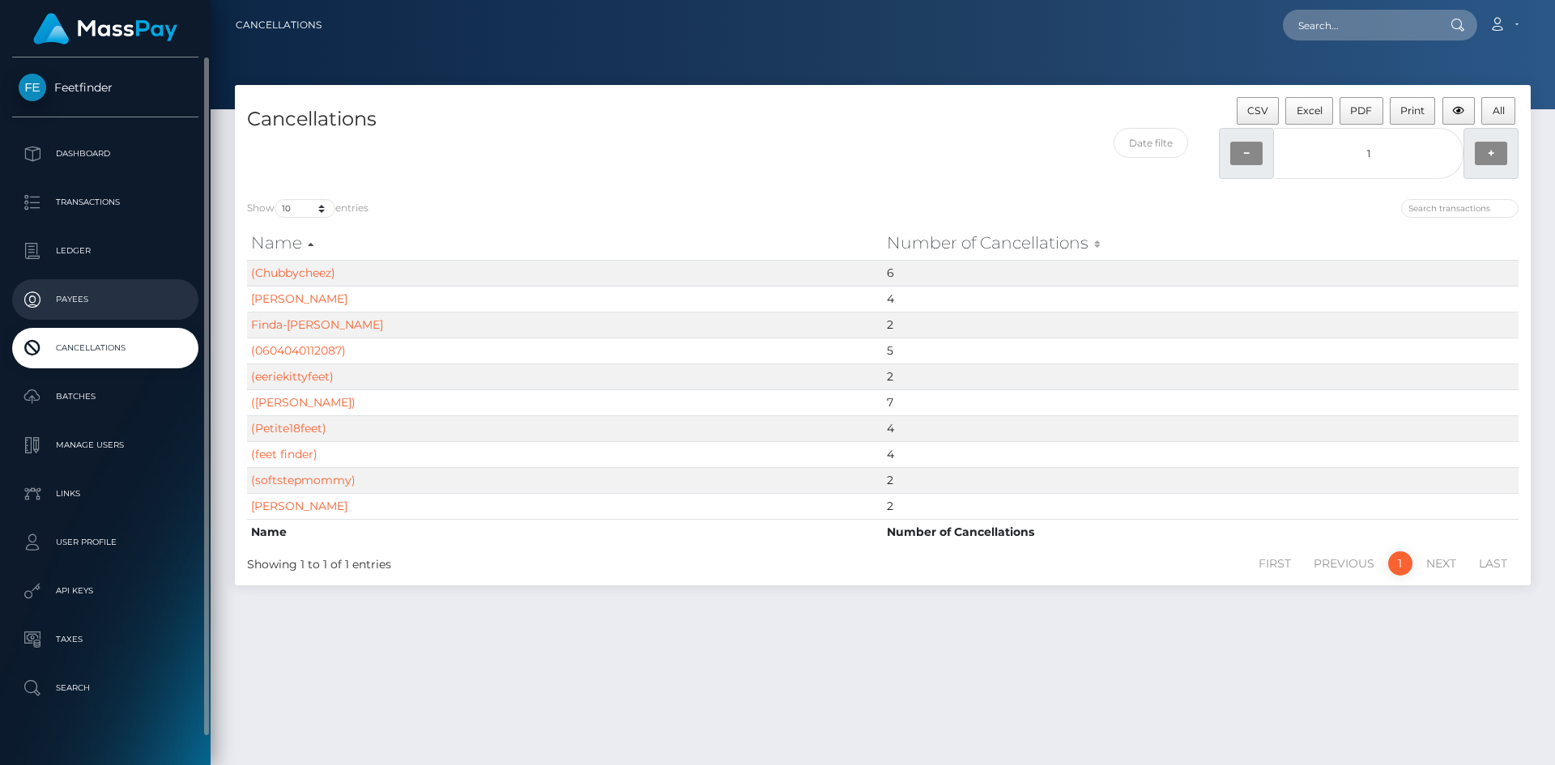
click at [75, 292] on p "Payees" at bounding box center [105, 299] width 173 height 24
